Goal: Information Seeking & Learning: Learn about a topic

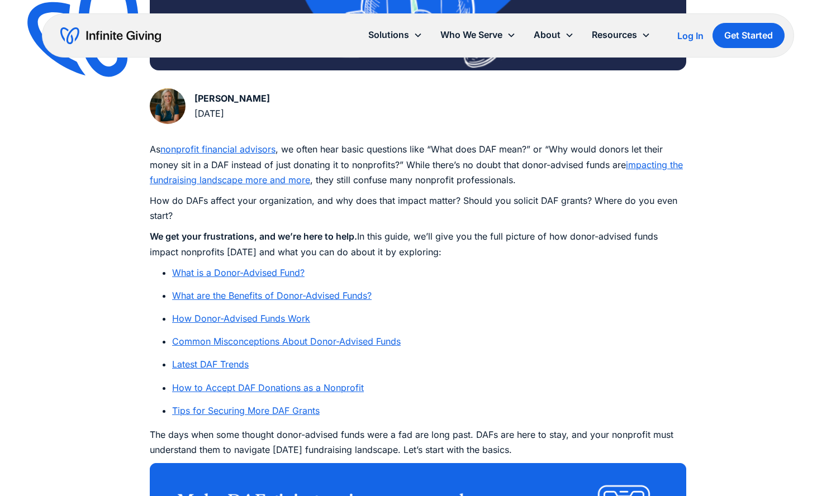
scroll to position [671, 0]
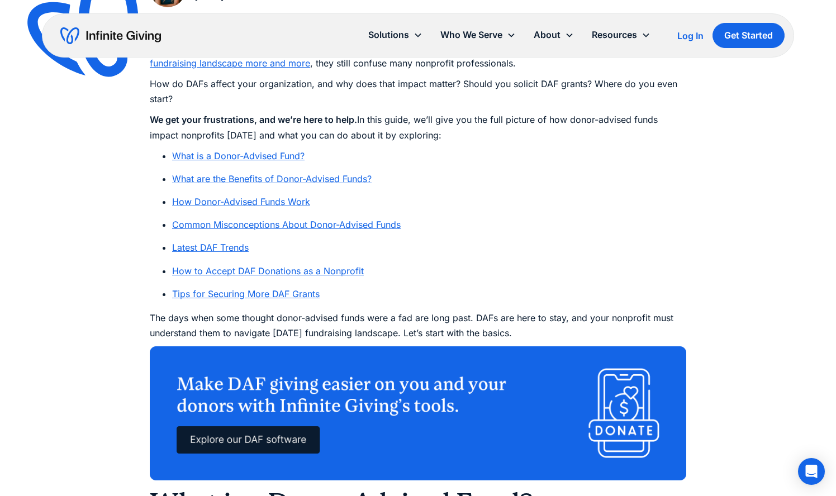
click at [296, 224] on link "Common Misconceptions About Donor-Advised Funds" at bounding box center [286, 224] width 229 height 11
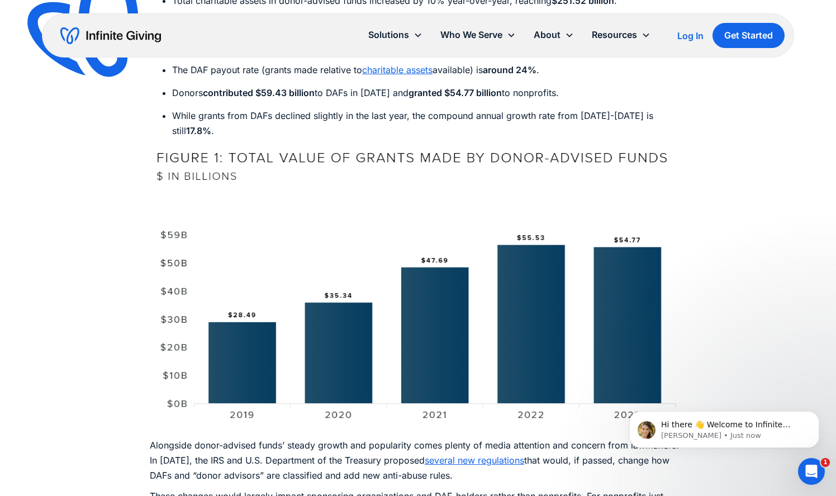
scroll to position [3781, 0]
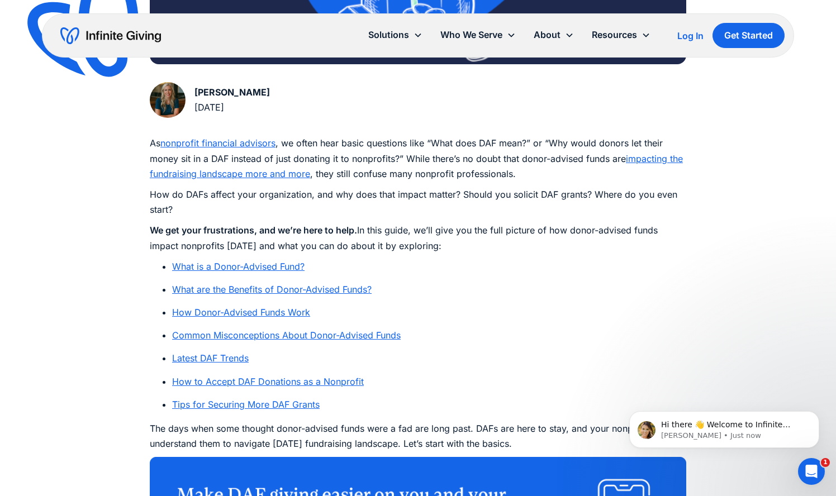
scroll to position [559, 0]
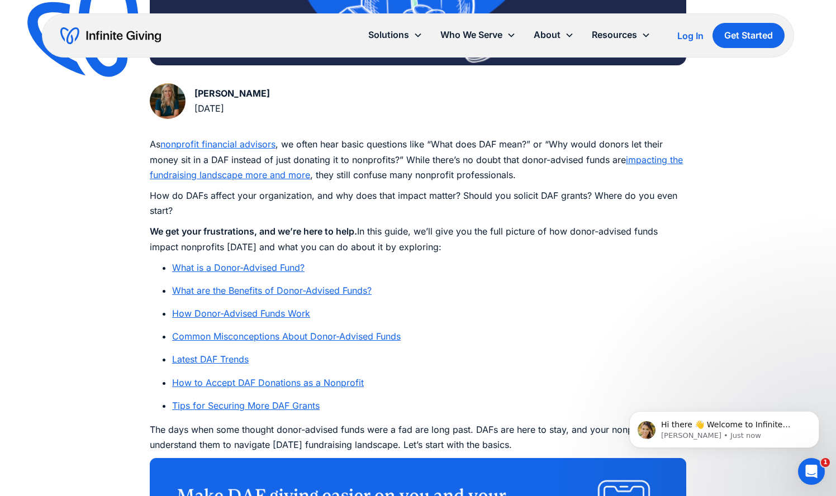
click at [252, 146] on link "nonprofit financial advisors" at bounding box center [217, 144] width 115 height 11
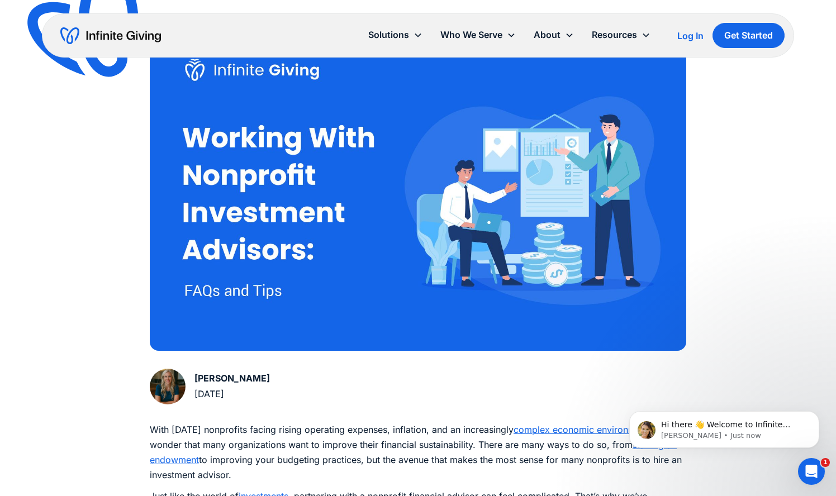
scroll to position [391, 0]
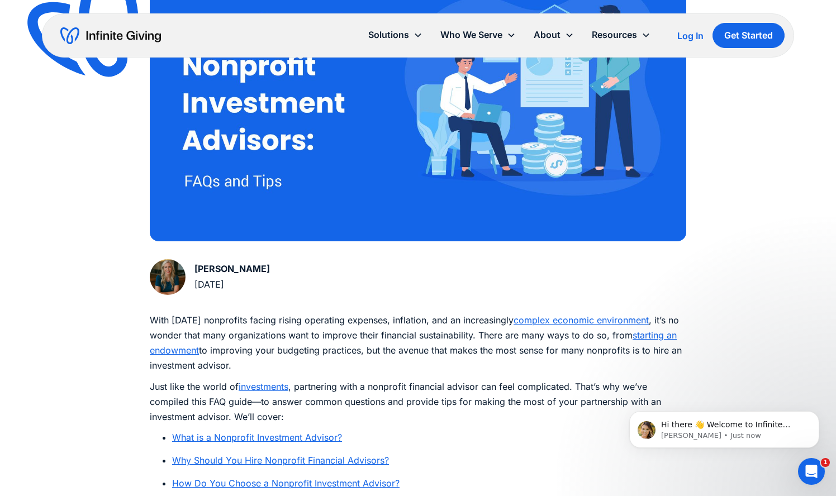
click at [314, 436] on link "What is a Nonprofit Investment Advisor?" at bounding box center [257, 437] width 170 height 11
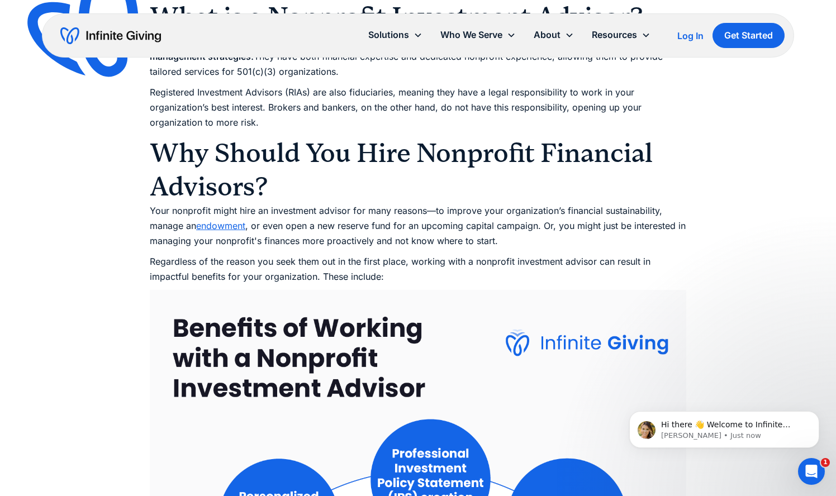
scroll to position [898, 0]
